Goal: Navigation & Orientation: Find specific page/section

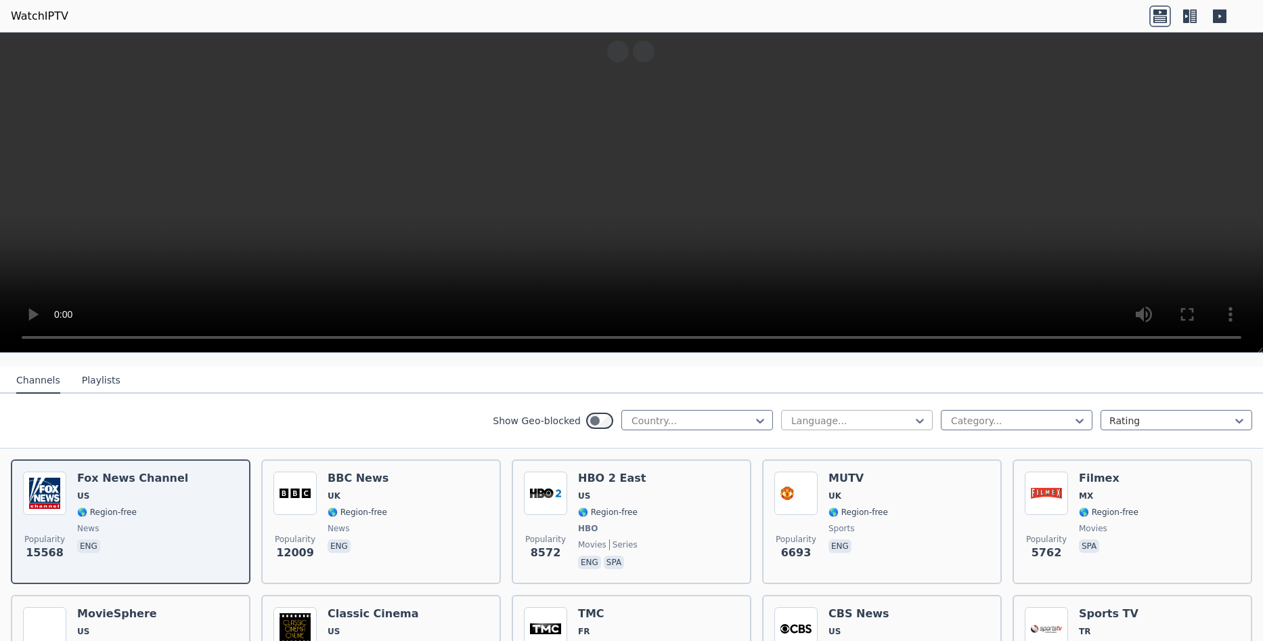
scroll to position [135, 0]
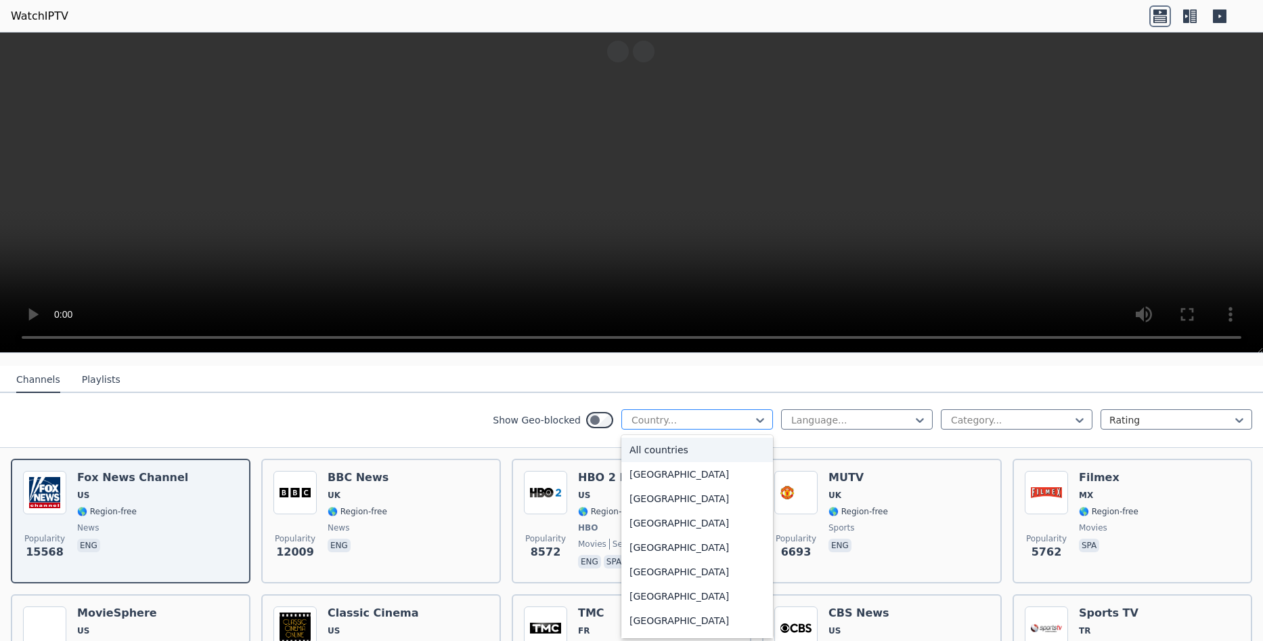
click at [668, 417] on div "Country..." at bounding box center [698, 419] width 152 height 20
type input "**"
click at [639, 490] on div "[GEOGRAPHIC_DATA]" at bounding box center [698, 498] width 152 height 24
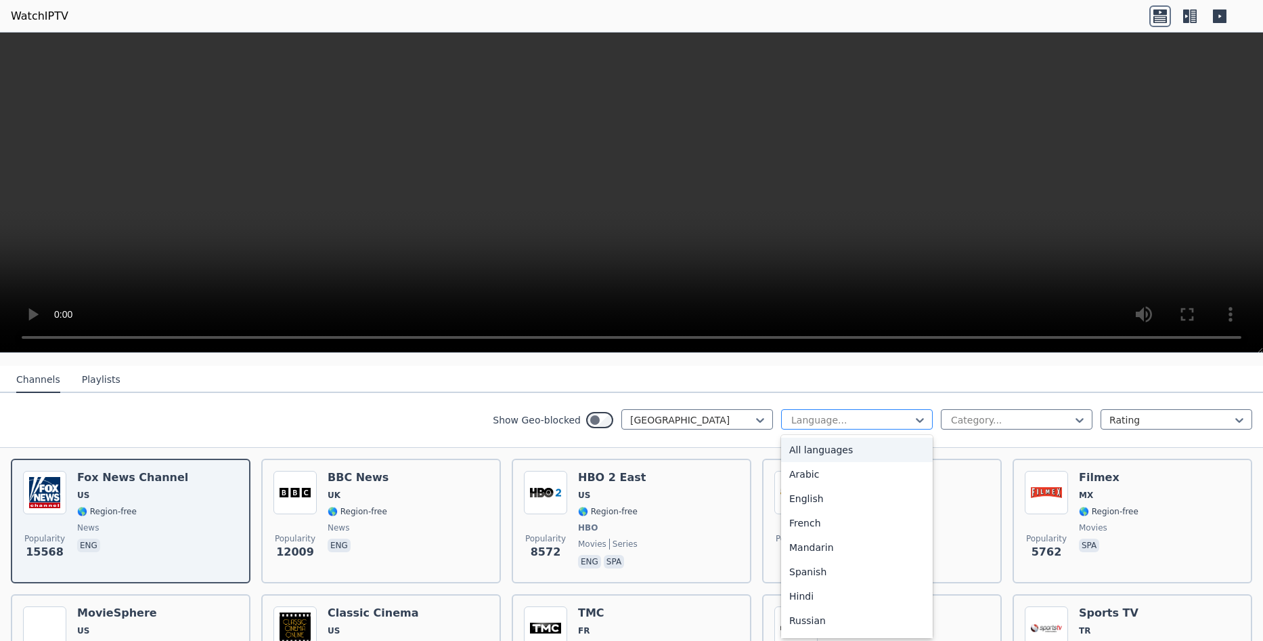
click at [855, 413] on div at bounding box center [851, 420] width 123 height 14
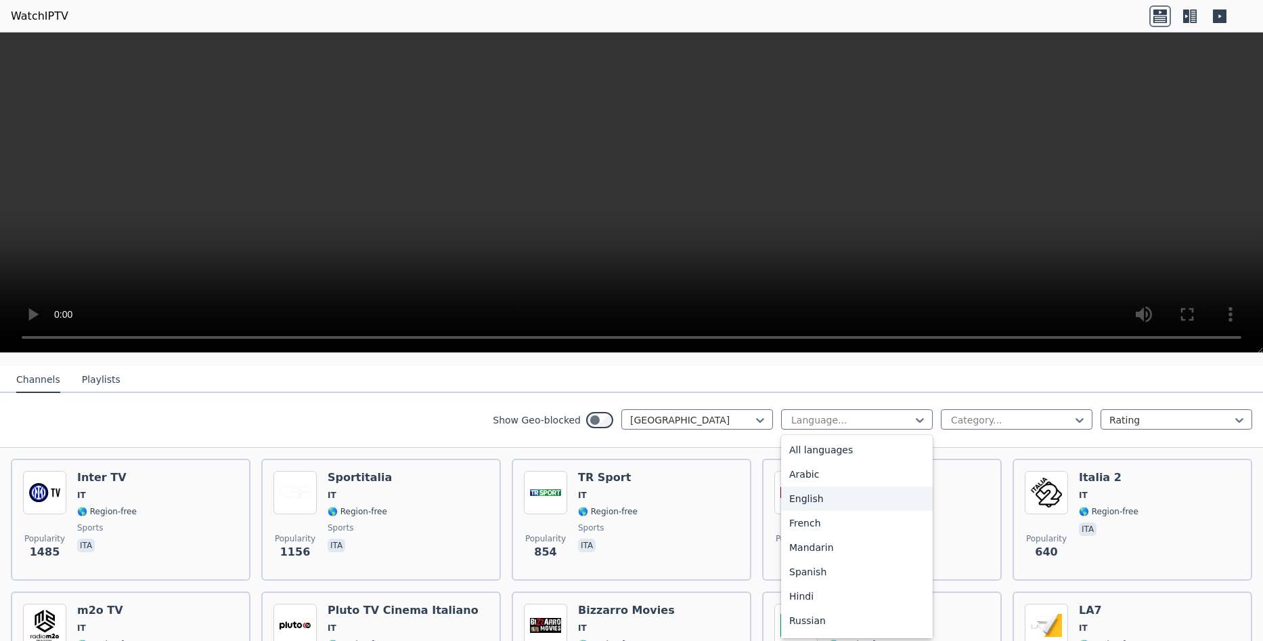
click at [806, 486] on div "English" at bounding box center [857, 498] width 152 height 24
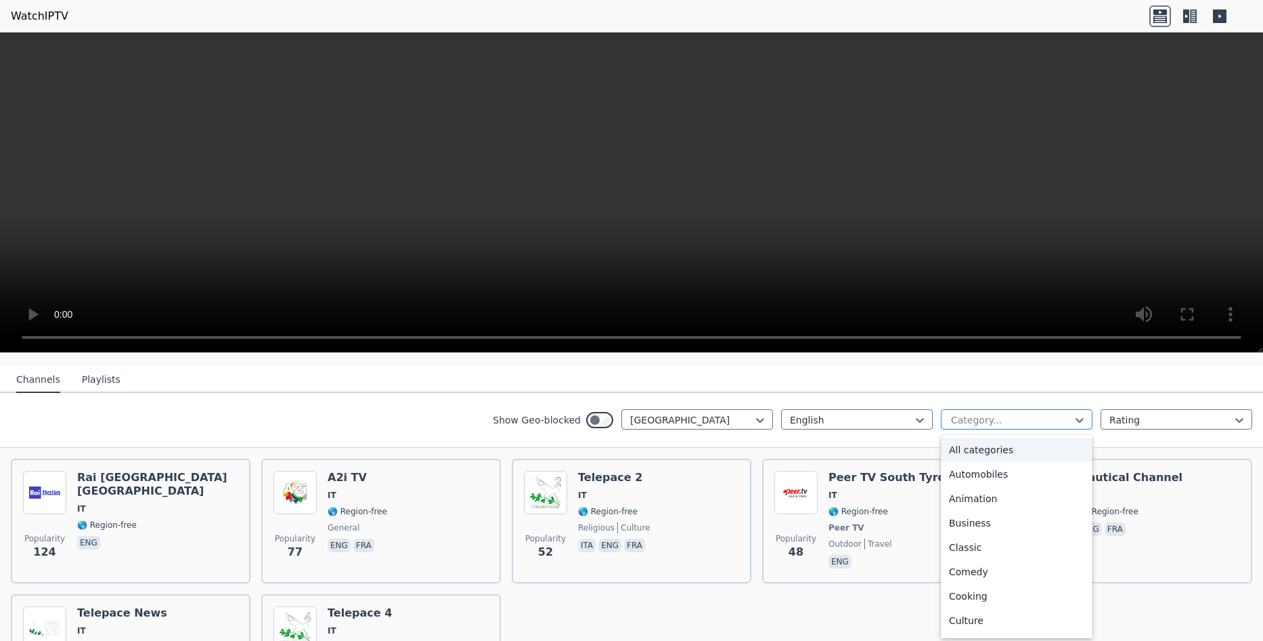
click at [977, 414] on div at bounding box center [1011, 420] width 123 height 14
click at [967, 562] on div "Sports" at bounding box center [1017, 574] width 152 height 24
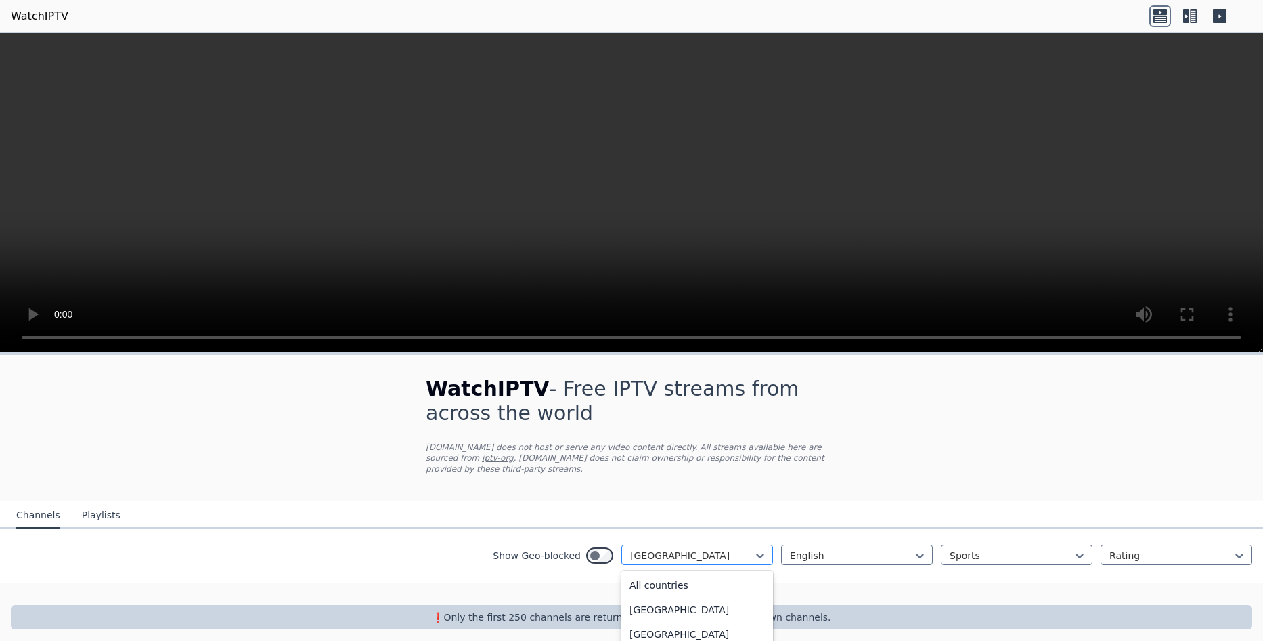
click at [694, 550] on div at bounding box center [691, 555] width 123 height 14
click at [650, 548] on div at bounding box center [691, 555] width 123 height 14
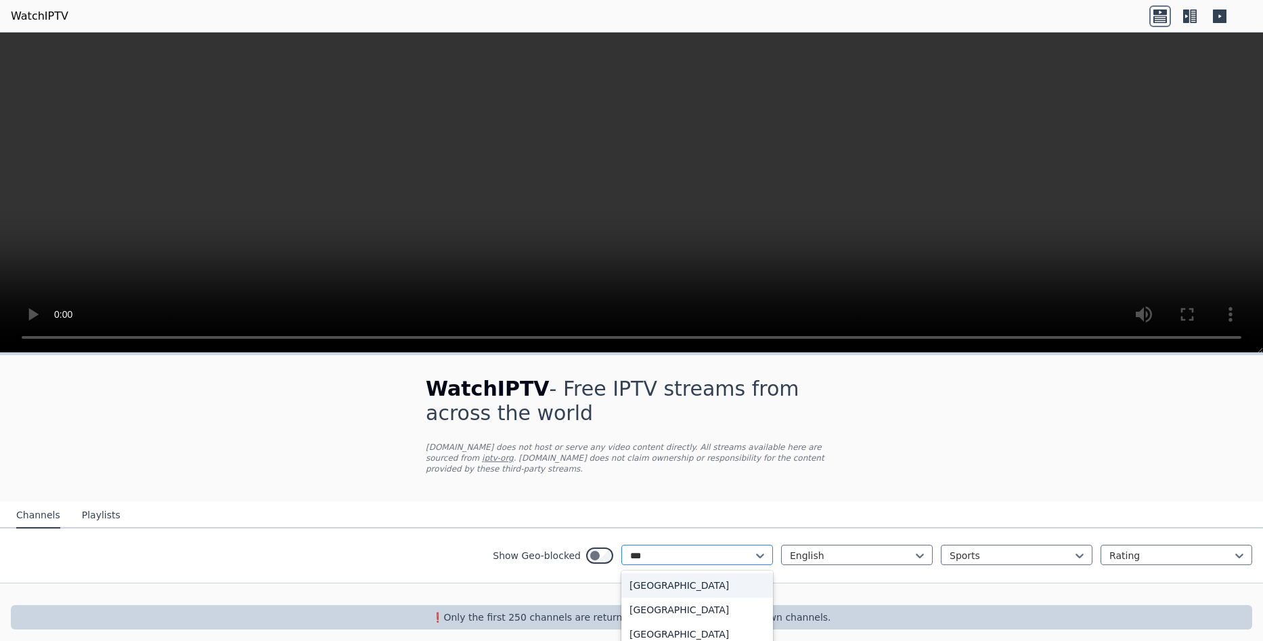
type input "****"
click at [742, 573] on div "[GEOGRAPHIC_DATA]" at bounding box center [698, 585] width 152 height 24
click at [88, 505] on button "Playlists" at bounding box center [101, 515] width 39 height 26
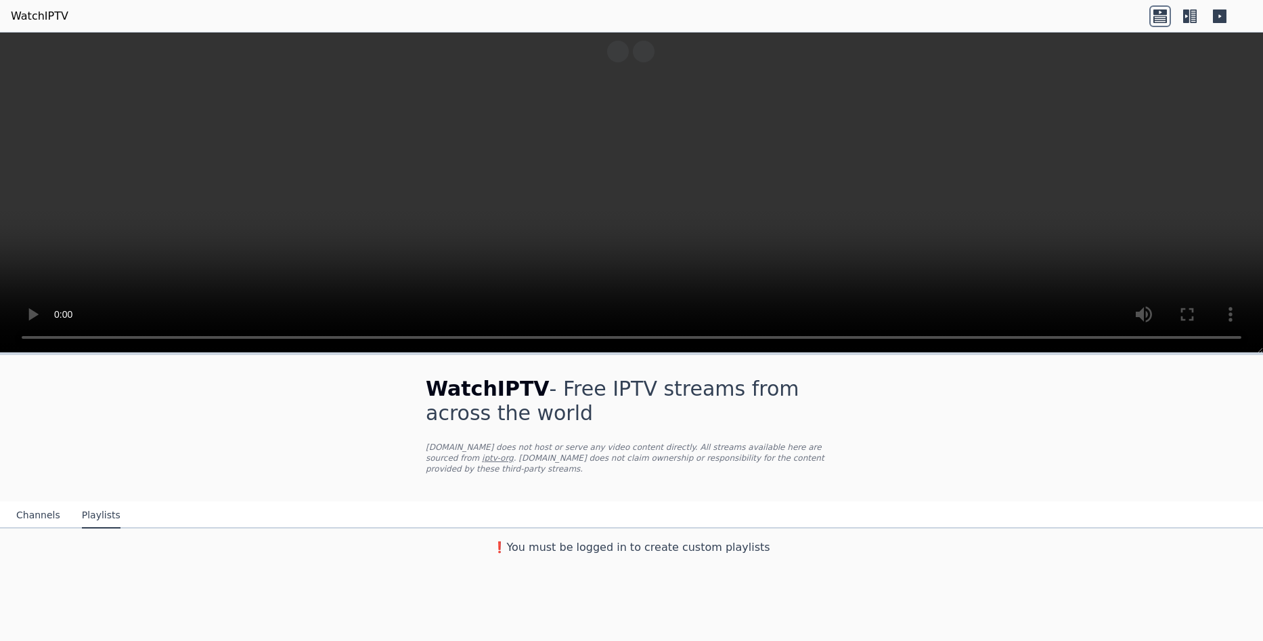
click at [35, 14] on link "WatchIPTV" at bounding box center [40, 16] width 58 height 16
